Goal: Transaction & Acquisition: Purchase product/service

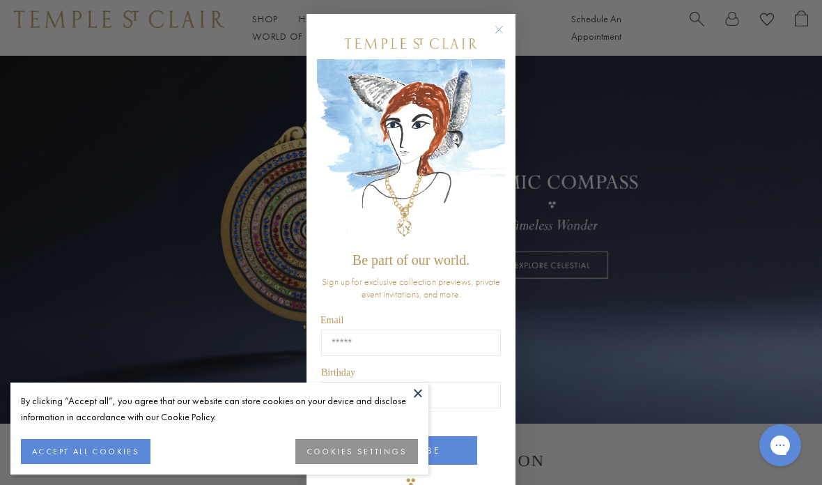
scroll to position [81, 0]
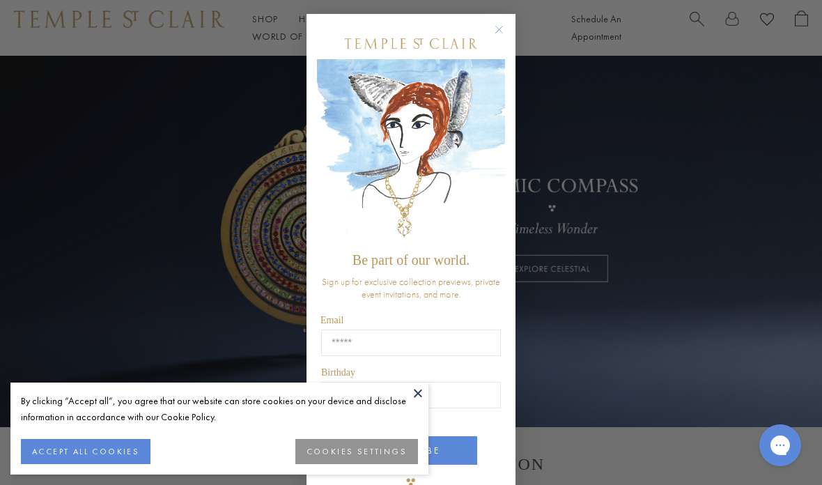
click at [500, 38] on circle "Close dialog" at bounding box center [499, 30] width 17 height 17
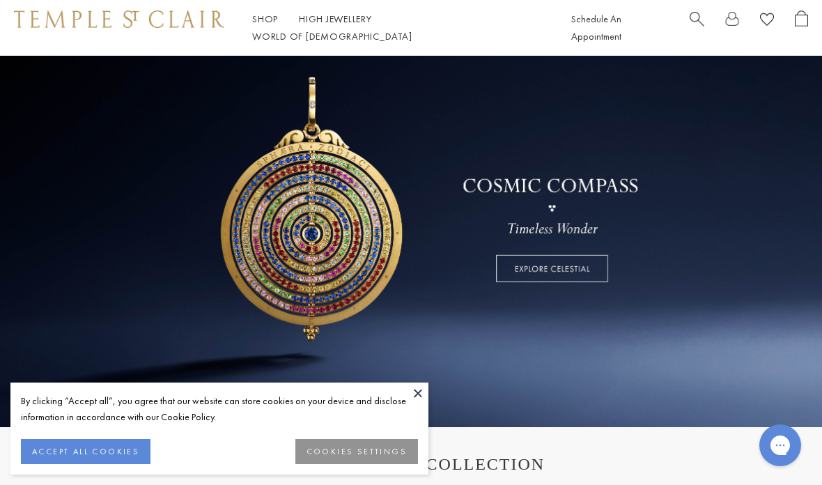
click at [382, 464] on button "COOKIES SETTINGS" at bounding box center [356, 451] width 123 height 25
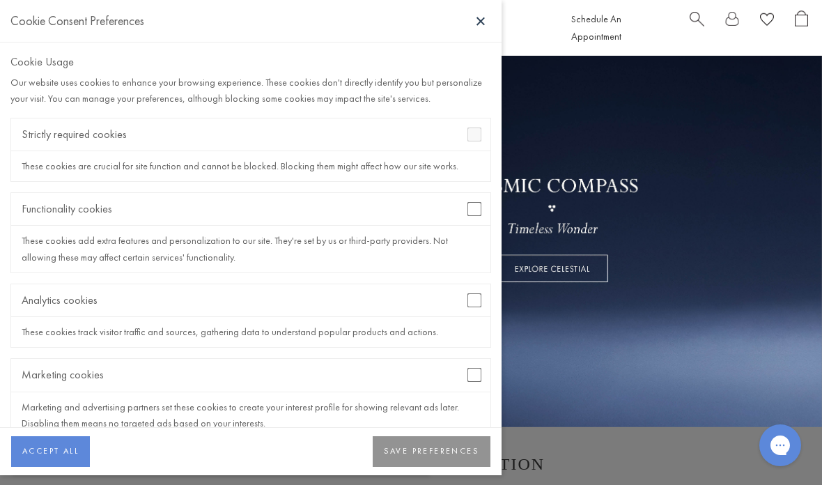
click at [64, 467] on button "ACCEPT ALL" at bounding box center [50, 451] width 79 height 31
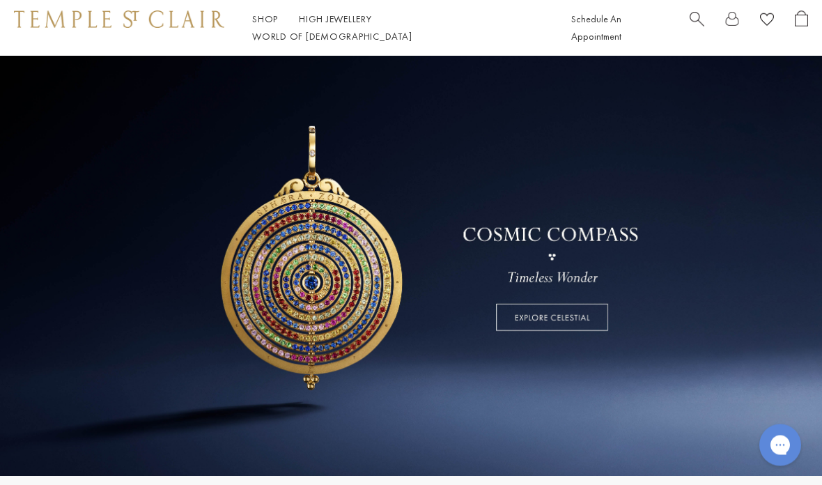
scroll to position [0, 0]
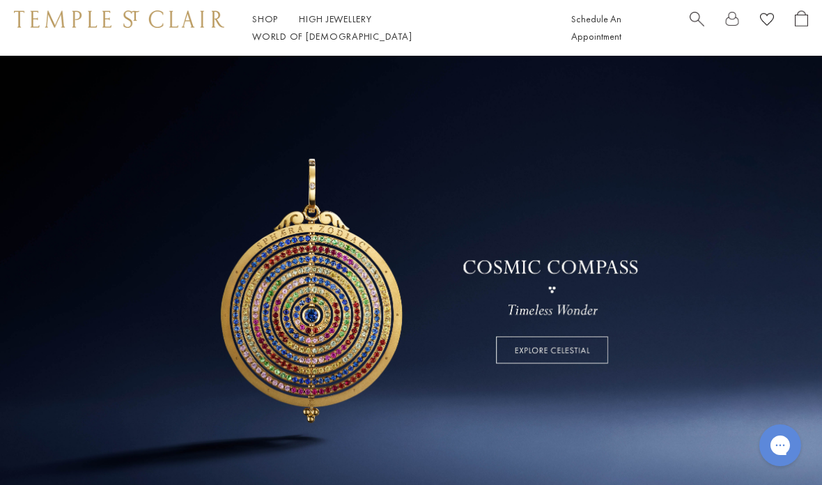
click at [702, 22] on span "Search" at bounding box center [697, 17] width 15 height 15
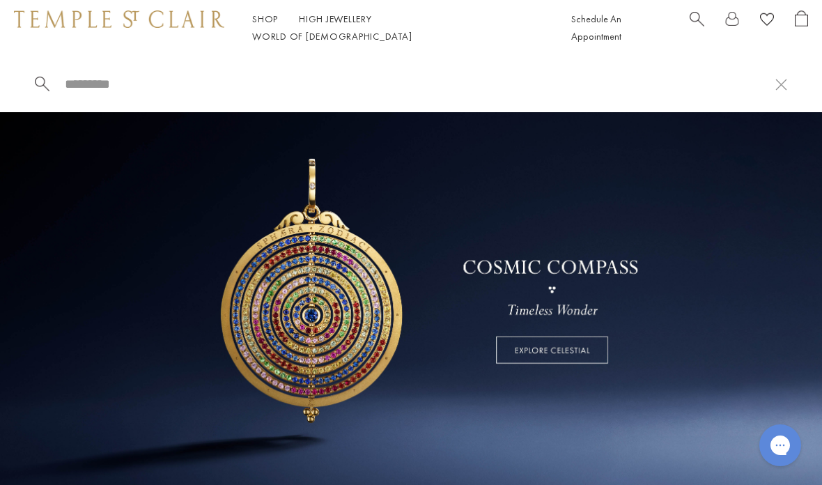
click at [93, 80] on input "search" at bounding box center [419, 84] width 712 height 16
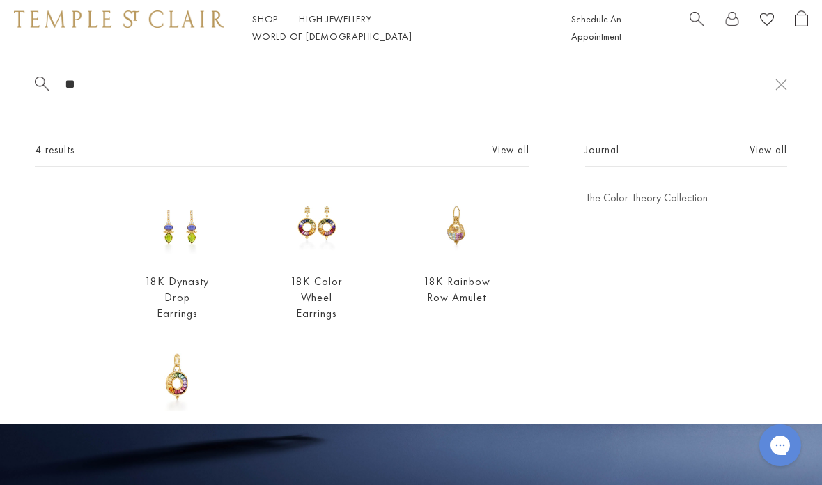
type input "*"
type input "*******"
click at [337, 25] on link "High Jewellery High Jewellery" at bounding box center [335, 19] width 73 height 13
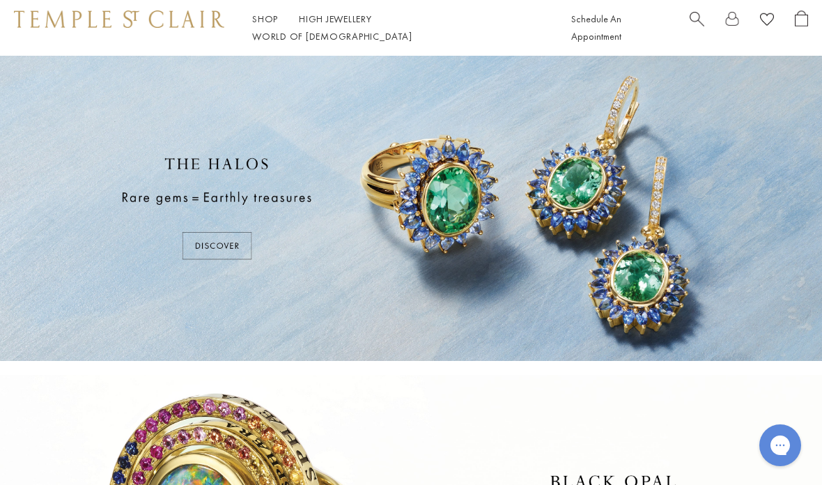
click at [352, 24] on link "High Jewellery High Jewellery" at bounding box center [335, 19] width 73 height 13
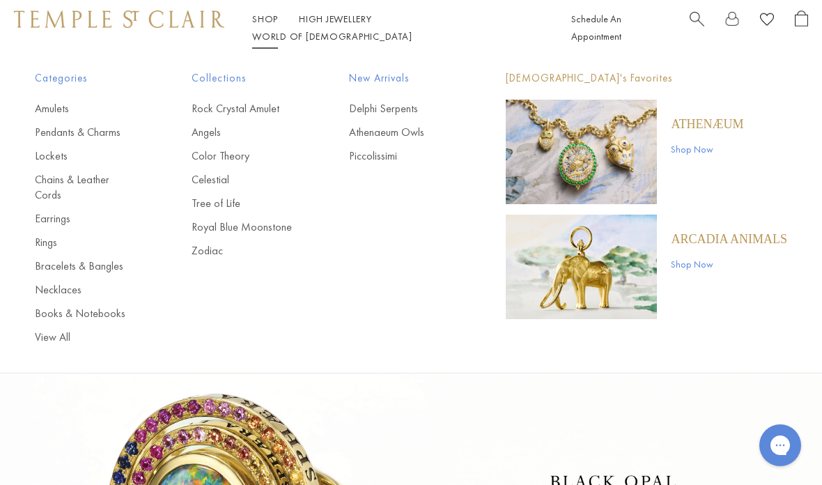
click at [217, 133] on link "Angels" at bounding box center [242, 132] width 101 height 15
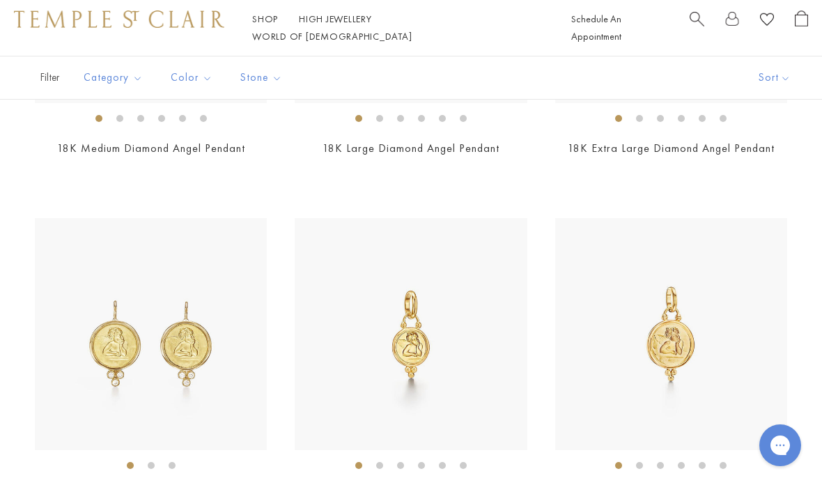
scroll to position [1225, 0]
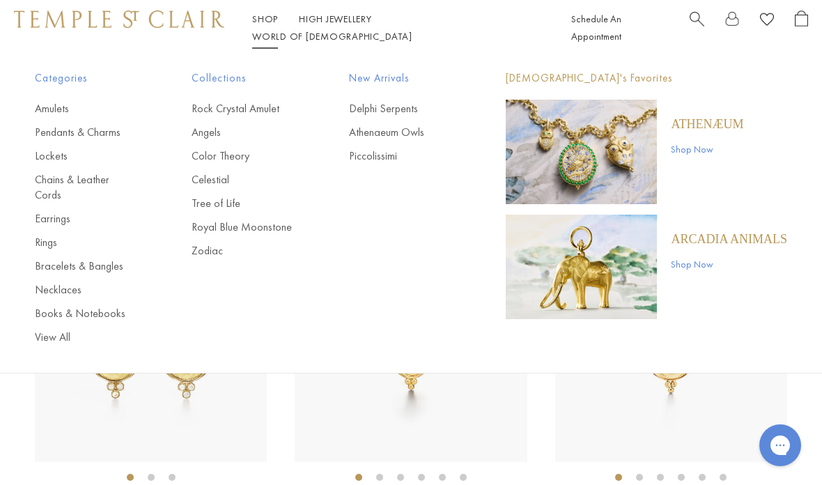
click at [109, 134] on link "Pendants & Charms" at bounding box center [85, 132] width 101 height 15
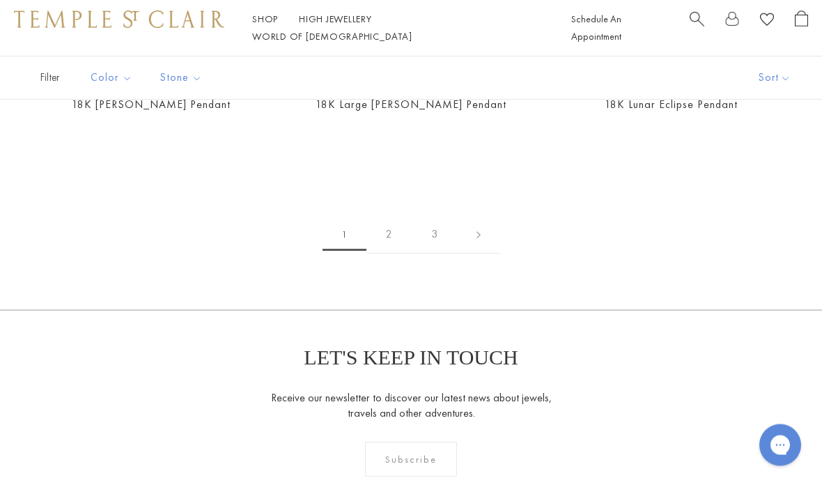
scroll to position [6994, 0]
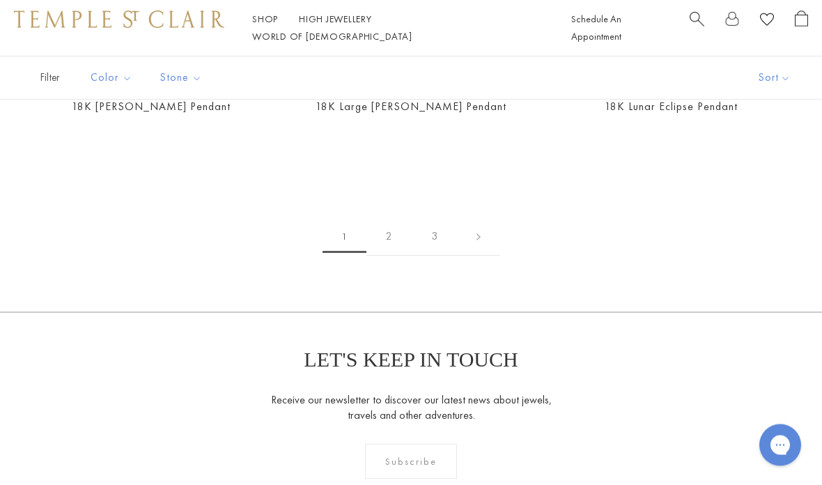
click at [487, 222] on link at bounding box center [478, 237] width 43 height 38
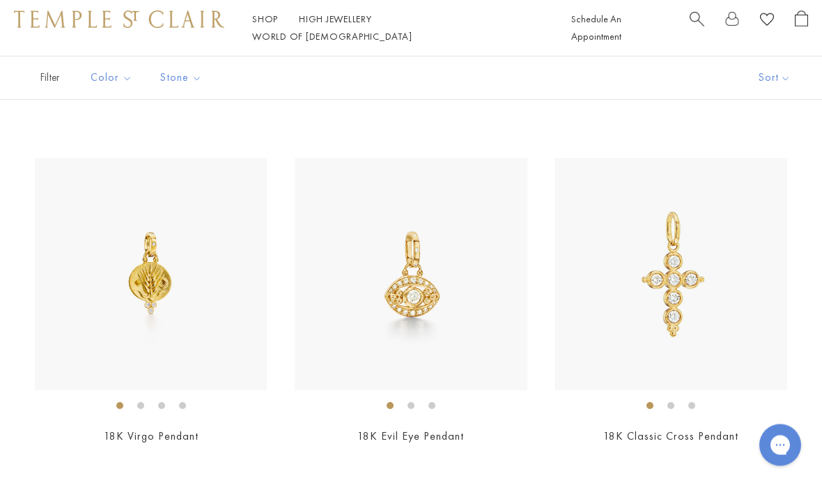
scroll to position [1459, 0]
click at [205, 298] on img at bounding box center [151, 274] width 232 height 232
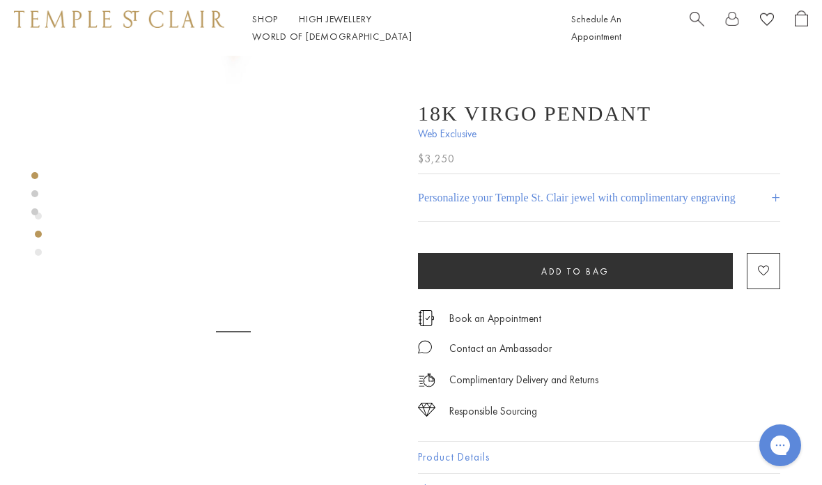
scroll to position [235, 0]
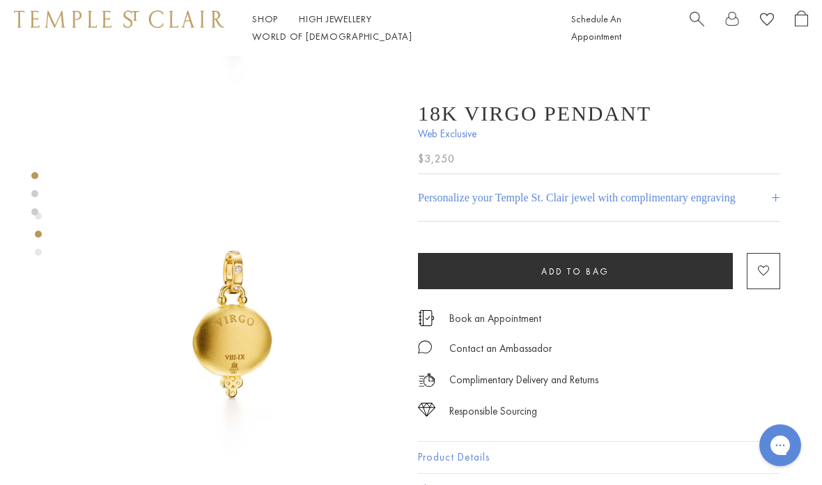
click at [319, 297] on img at bounding box center [233, 332] width 327 height 327
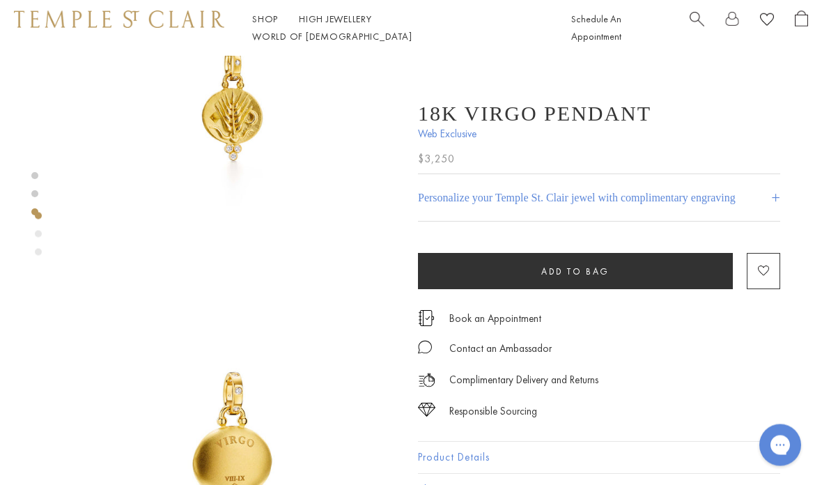
scroll to position [0, 0]
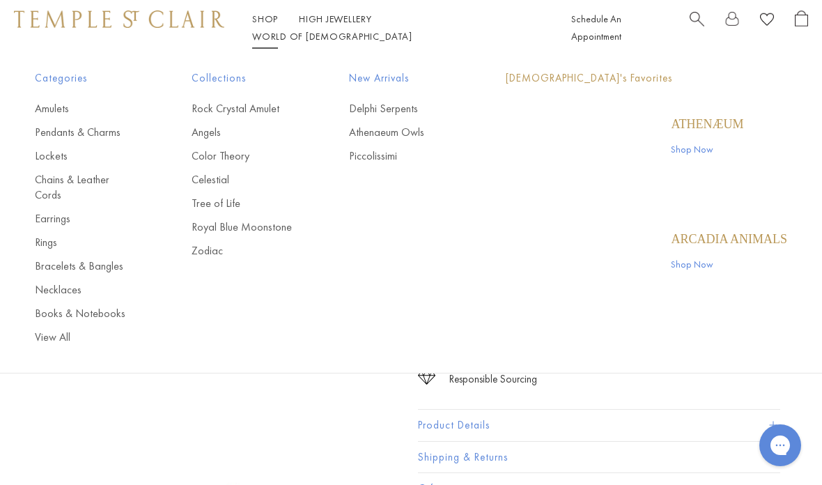
click at [270, 25] on link "Shop Shop" at bounding box center [265, 19] width 26 height 13
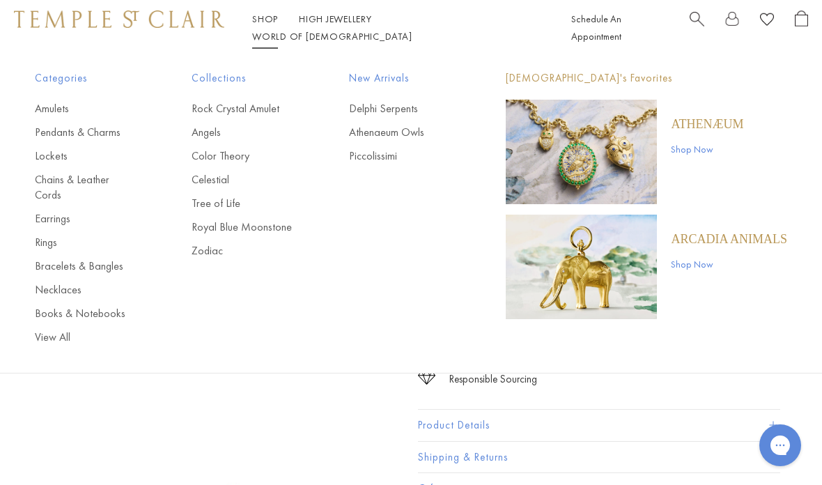
click at [432, 130] on link "Athenaeum Owls" at bounding box center [399, 132] width 101 height 15
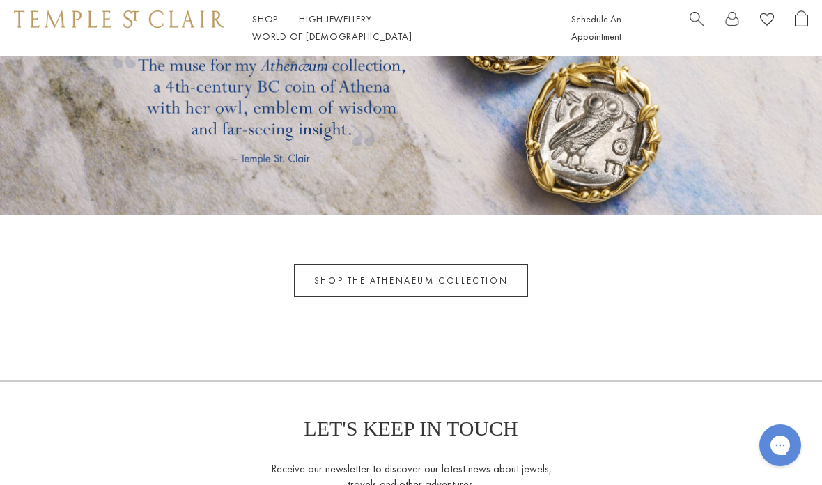
scroll to position [3403, 0]
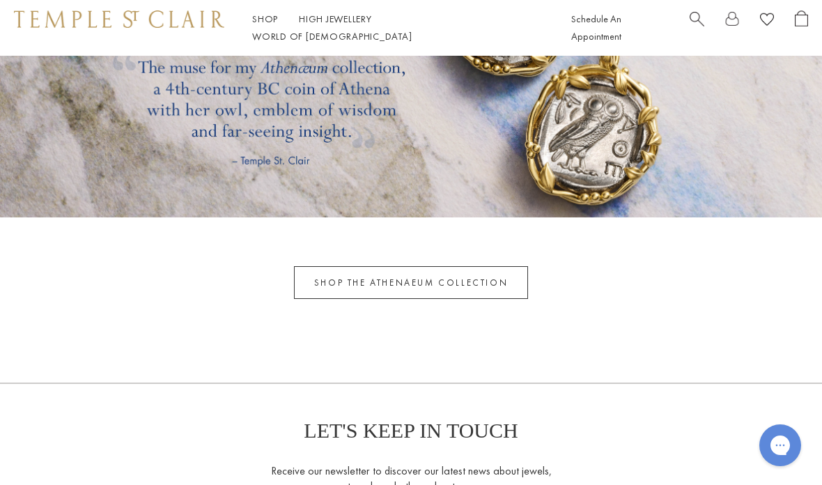
click at [479, 285] on link "SHOP THE ATHENAEUM COLLECTION" at bounding box center [411, 282] width 234 height 33
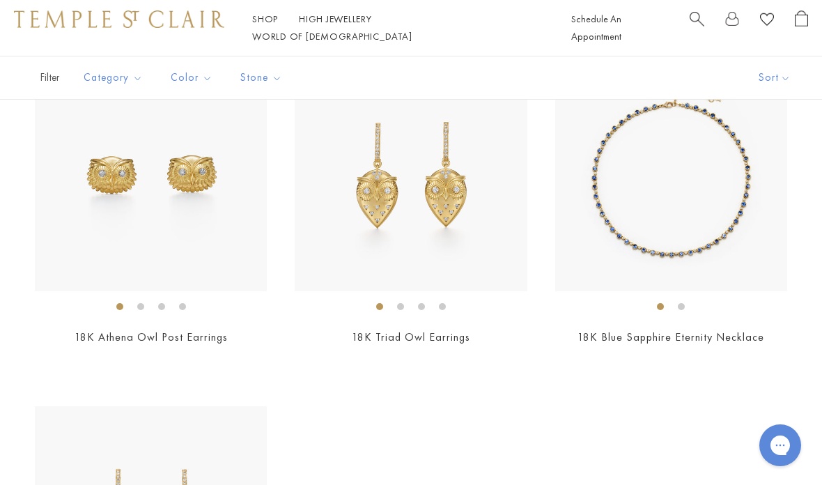
scroll to position [2087, 0]
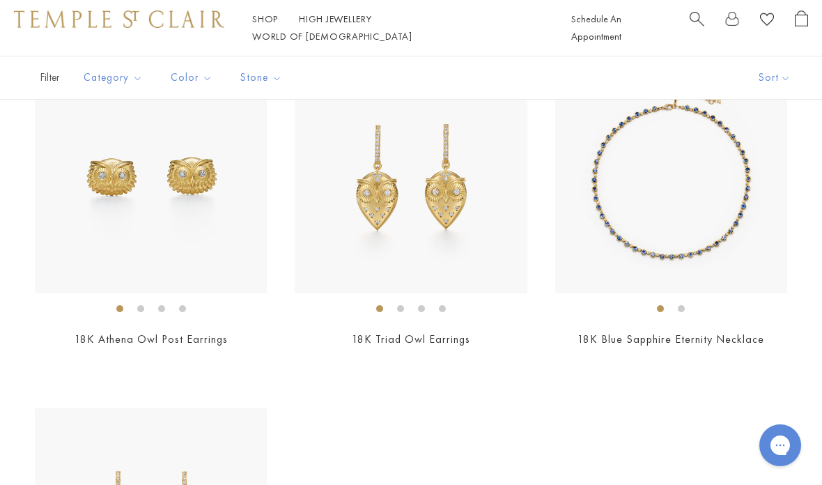
click at [736, 332] on link "18K Blue Sapphire Eternity Necklace" at bounding box center [670, 339] width 187 height 15
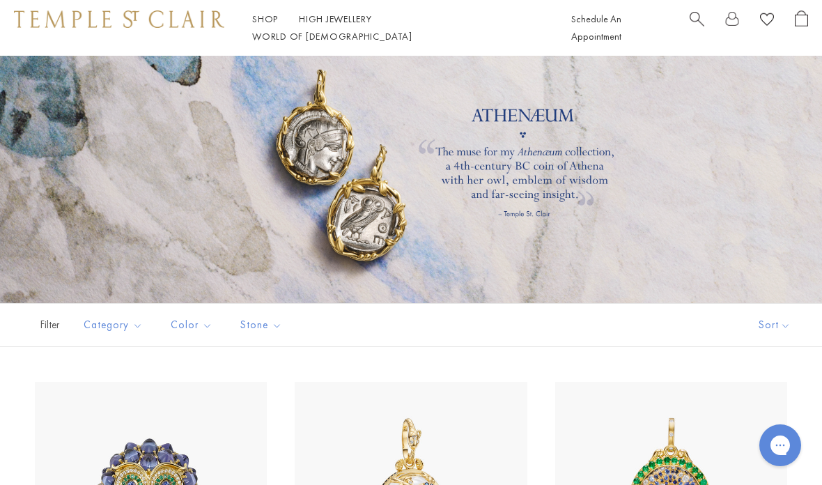
scroll to position [0, 0]
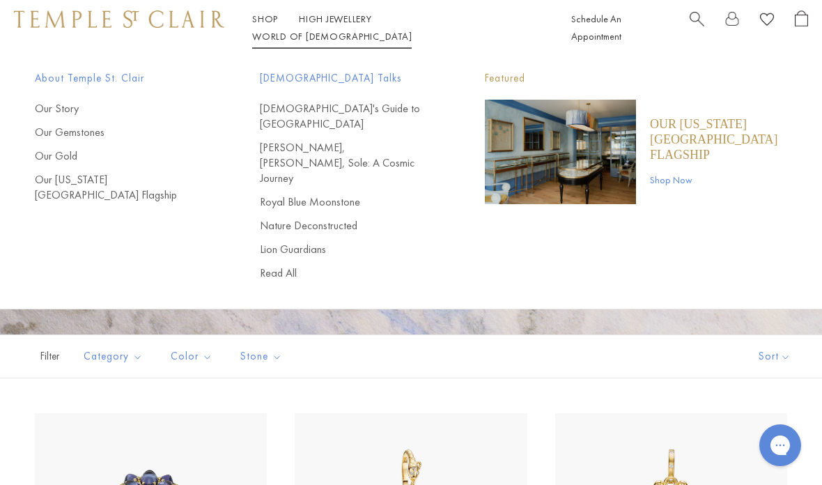
click at [311, 242] on link "Lion Guardians" at bounding box center [344, 249] width 169 height 15
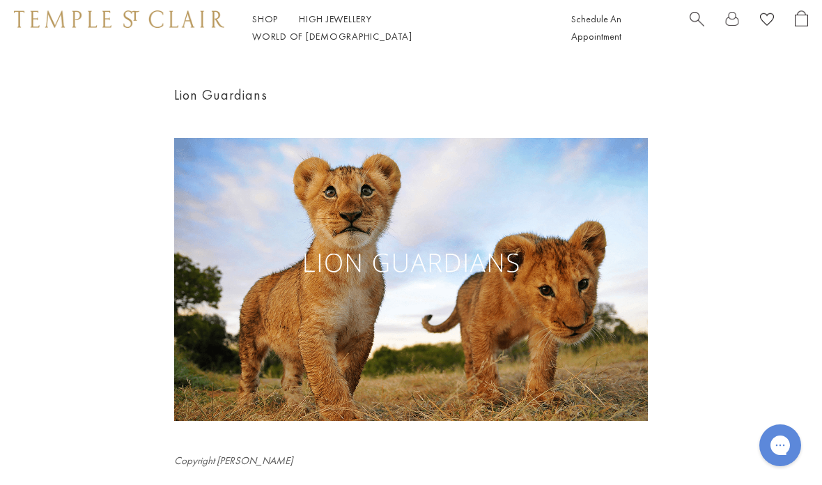
click at [341, 24] on link "High Jewellery High Jewellery" at bounding box center [335, 19] width 73 height 13
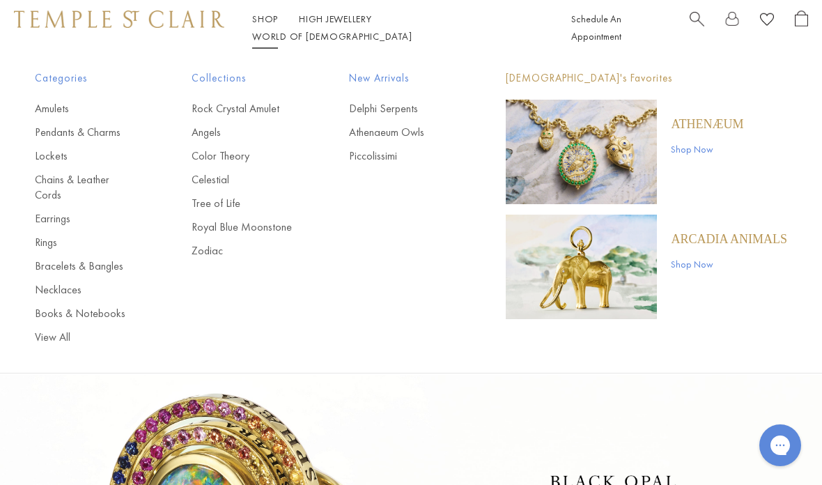
click at [743, 244] on p "ARCADIA ANIMALS" at bounding box center [729, 238] width 116 height 15
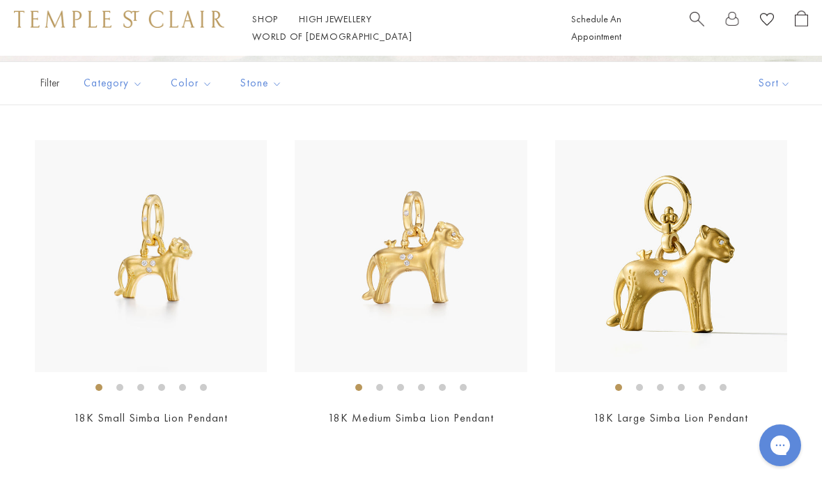
scroll to position [272, 0]
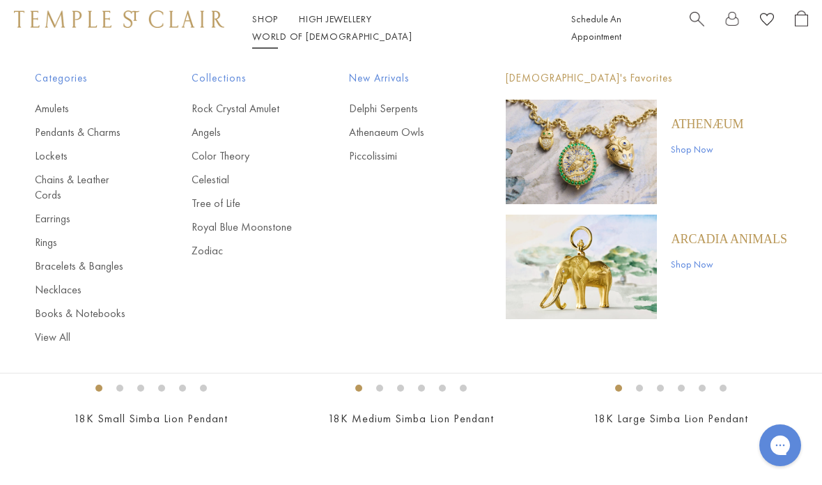
click at [231, 196] on link "Tree of Life" at bounding box center [242, 203] width 101 height 15
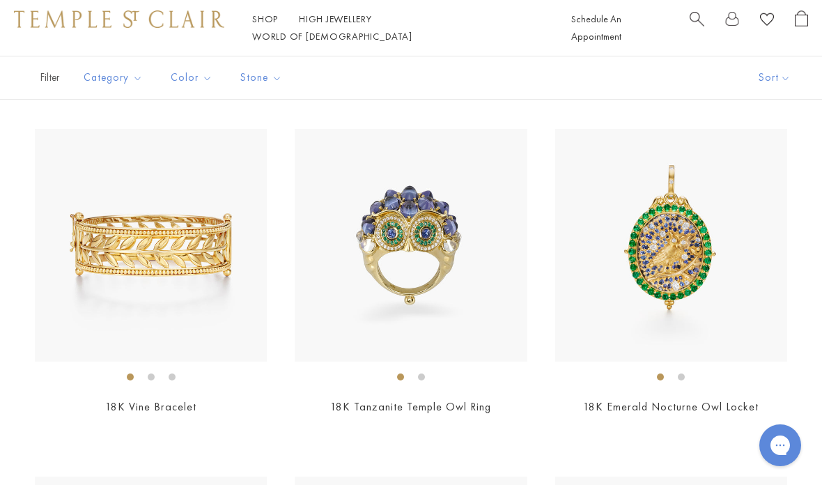
scroll to position [2366, 0]
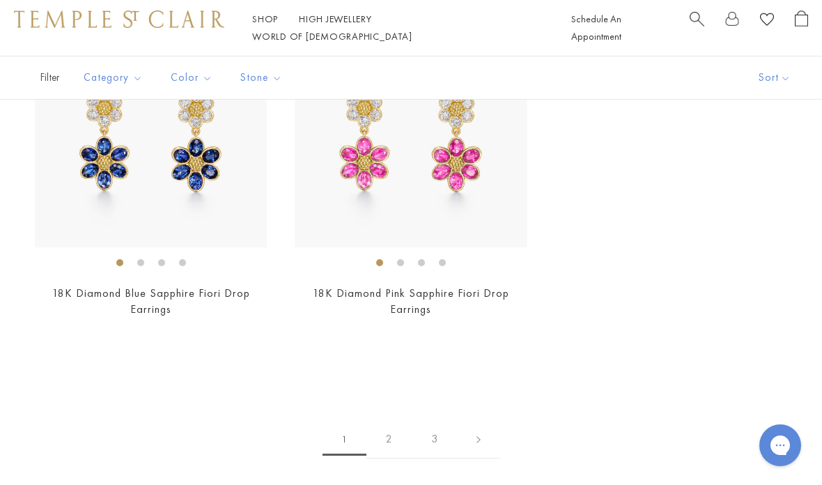
scroll to position [7008, 0]
click at [493, 321] on div "$9,250" at bounding box center [411, 329] width 232 height 16
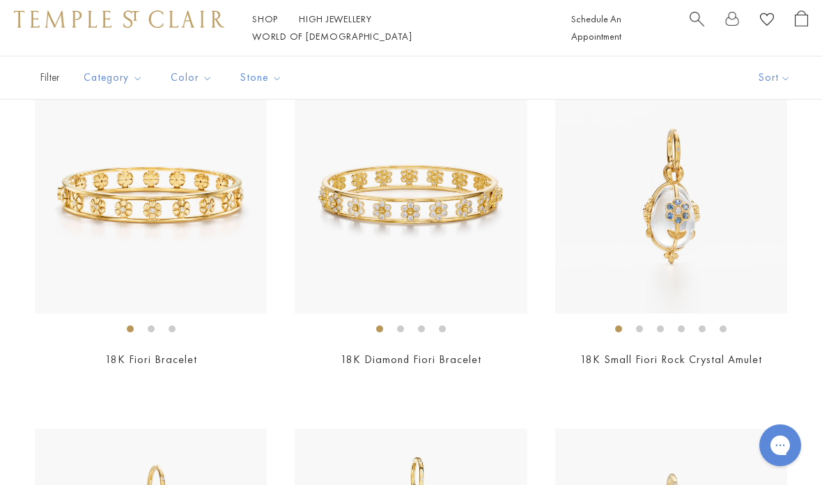
scroll to position [5884, 0]
click at [491, 373] on div "$29,000" at bounding box center [411, 379] width 232 height 16
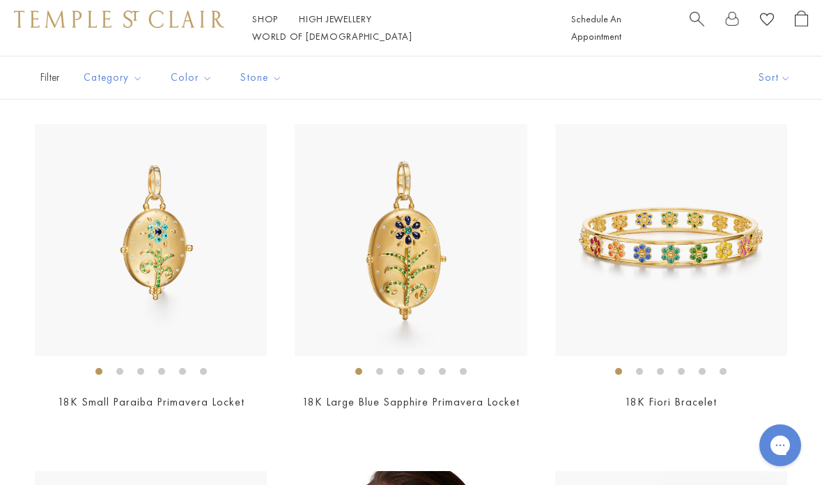
scroll to position [5495, 0]
click at [713, 394] on link "18K Fiori Bracelet" at bounding box center [671, 401] width 92 height 15
